Goal: Information Seeking & Learning: Learn about a topic

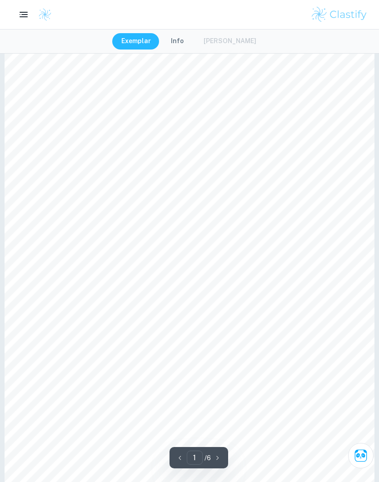
click at [187, 36] on button "Info" at bounding box center [177, 41] width 31 height 16
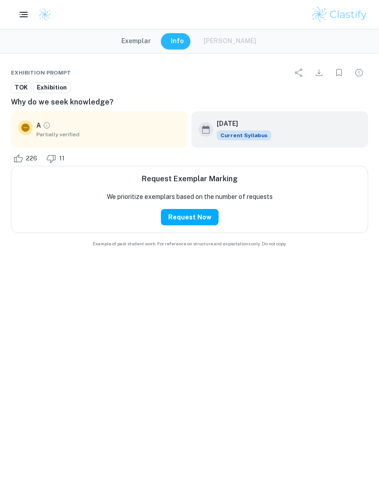
click at [140, 47] on button "Exemplar" at bounding box center [136, 41] width 48 height 16
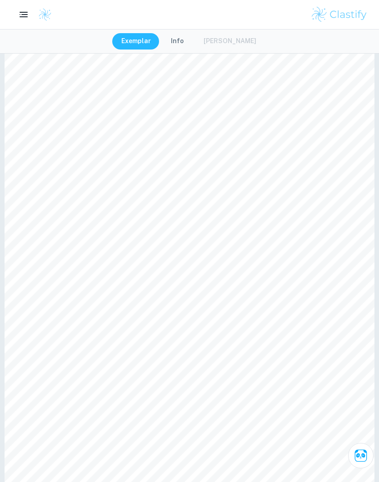
click at [183, 37] on button "Info" at bounding box center [177, 41] width 31 height 16
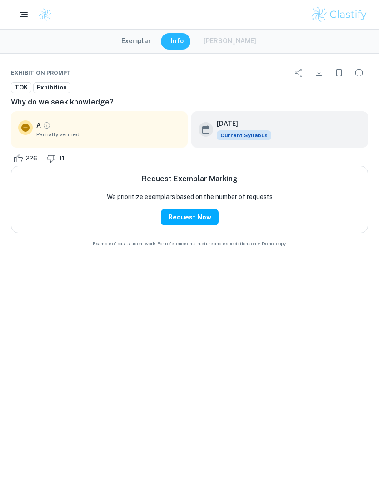
click at [149, 43] on button "Exemplar" at bounding box center [136, 41] width 48 height 16
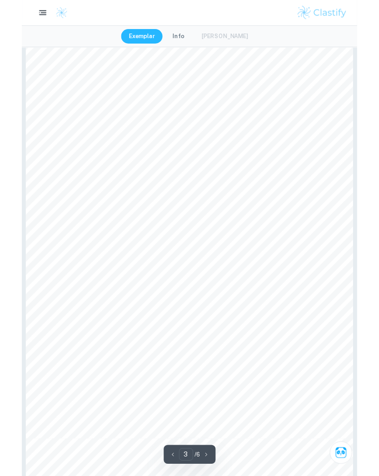
scroll to position [1103, 0]
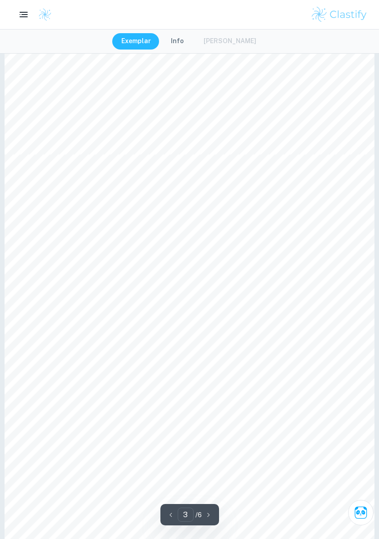
type input "4"
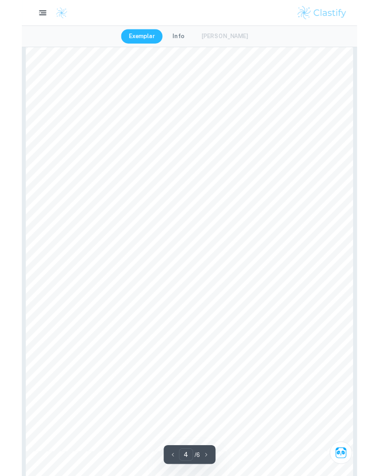
scroll to position [1582, 0]
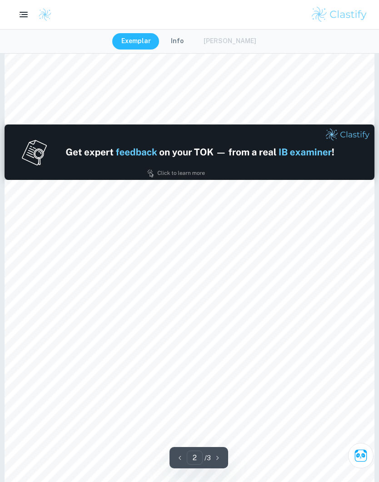
type input "1"
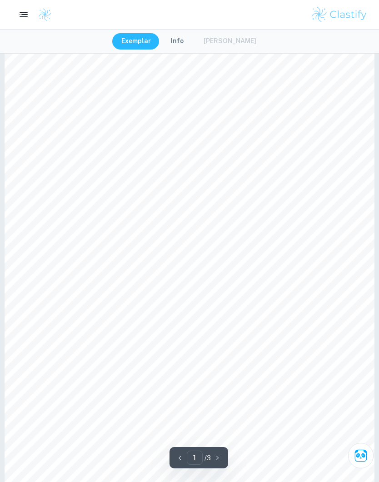
click at [183, 44] on button "Info" at bounding box center [177, 41] width 31 height 16
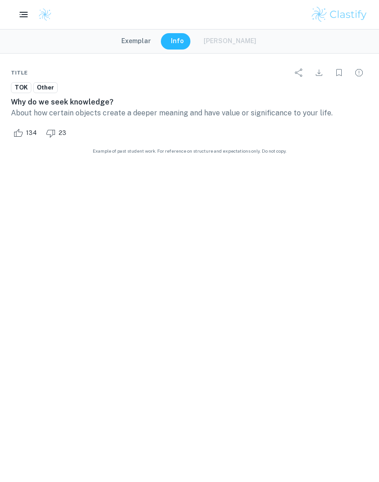
click at [149, 36] on button "Exemplar" at bounding box center [136, 41] width 48 height 16
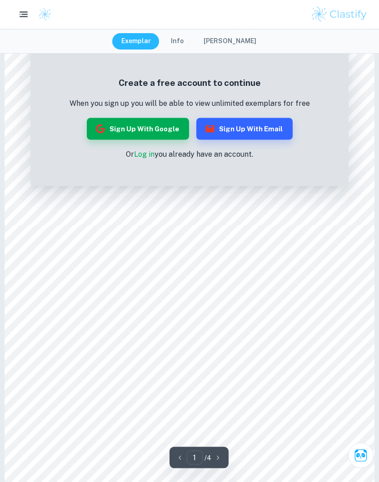
scroll to position [307, 0]
click at [181, 46] on button "Info" at bounding box center [177, 41] width 31 height 16
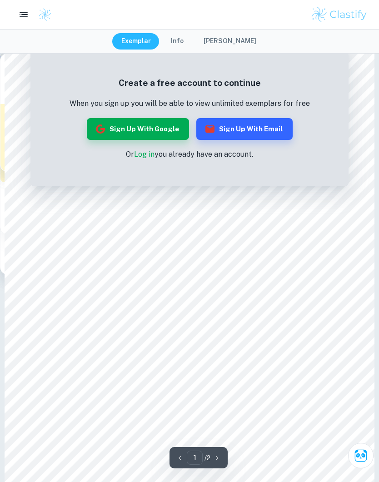
click at [182, 39] on button "Info" at bounding box center [177, 41] width 31 height 16
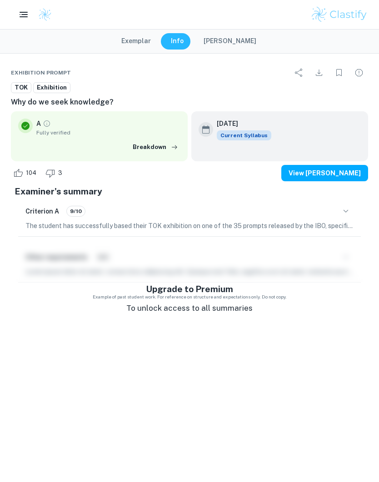
click at [143, 47] on button "Exemplar" at bounding box center [136, 41] width 48 height 16
